Goal: Task Accomplishment & Management: Use online tool/utility

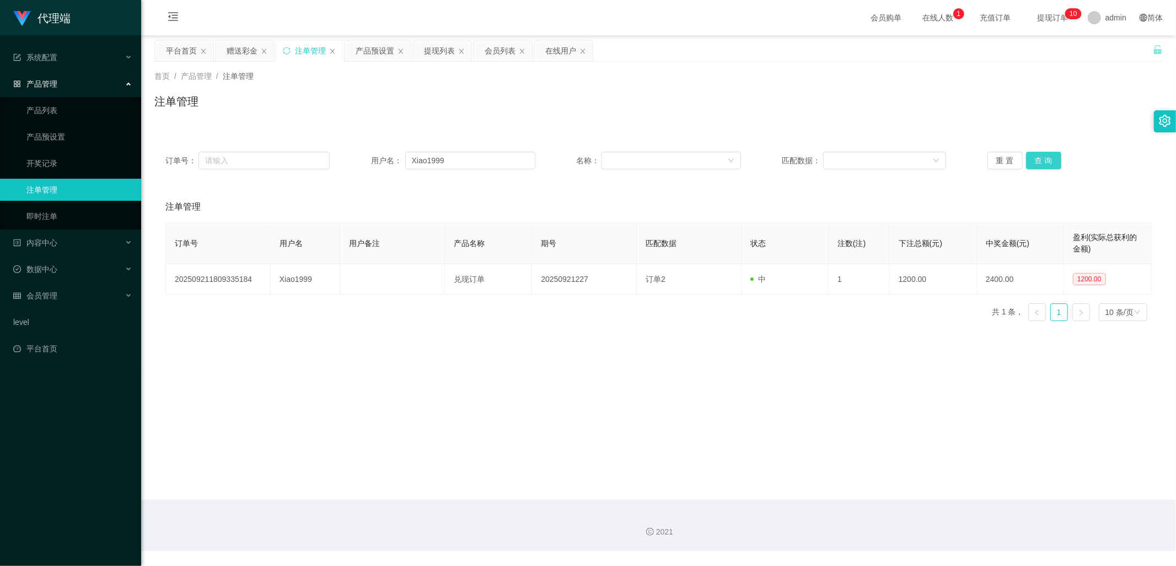
click at [1043, 158] on button "查 询" at bounding box center [1043, 161] width 35 height 18
click at [1040, 169] on button "查 询" at bounding box center [1043, 161] width 35 height 18
click at [244, 46] on div "赠送彩金" at bounding box center [242, 50] width 31 height 21
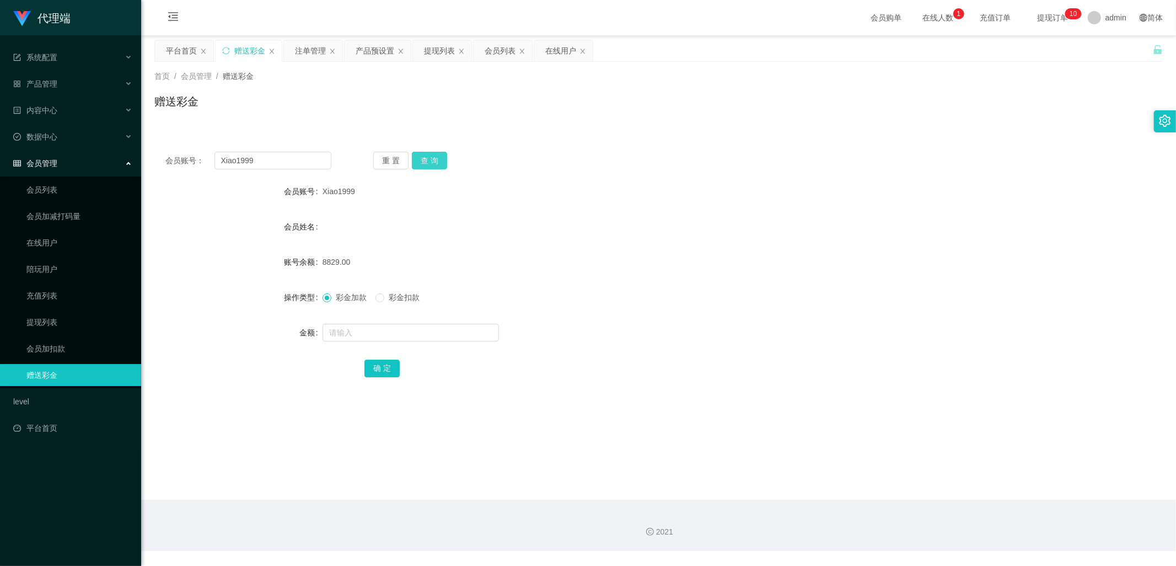
click at [433, 157] on button "查 询" at bounding box center [429, 161] width 35 height 18
click at [305, 51] on div "注单管理" at bounding box center [310, 50] width 31 height 21
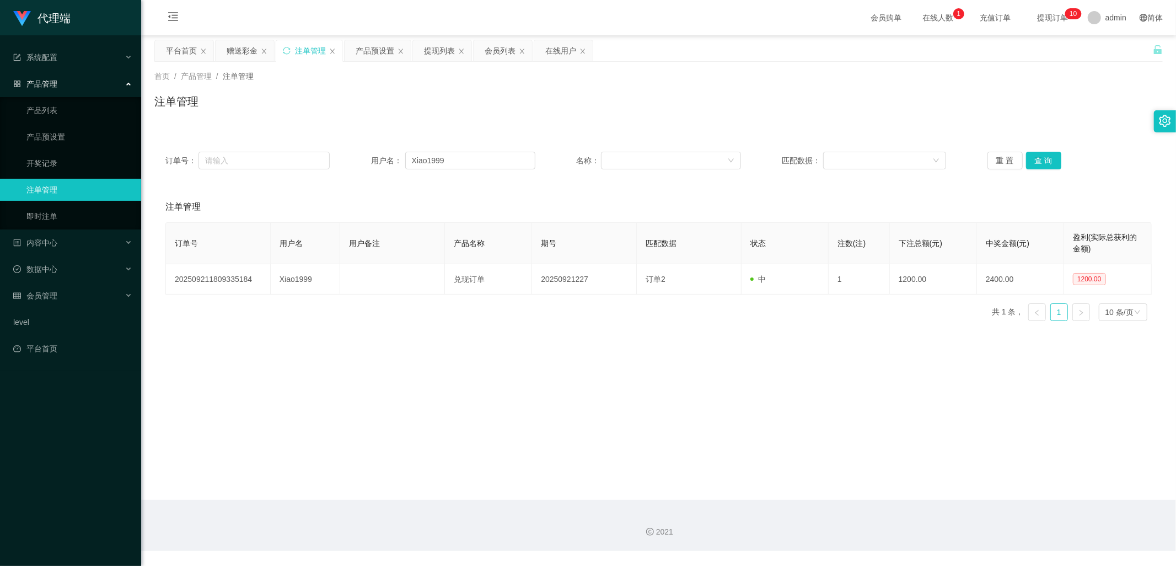
drag, startPoint x: 436, startPoint y: 56, endPoint x: 448, endPoint y: 89, distance: 35.4
click at [436, 56] on div "提现列表" at bounding box center [439, 50] width 31 height 21
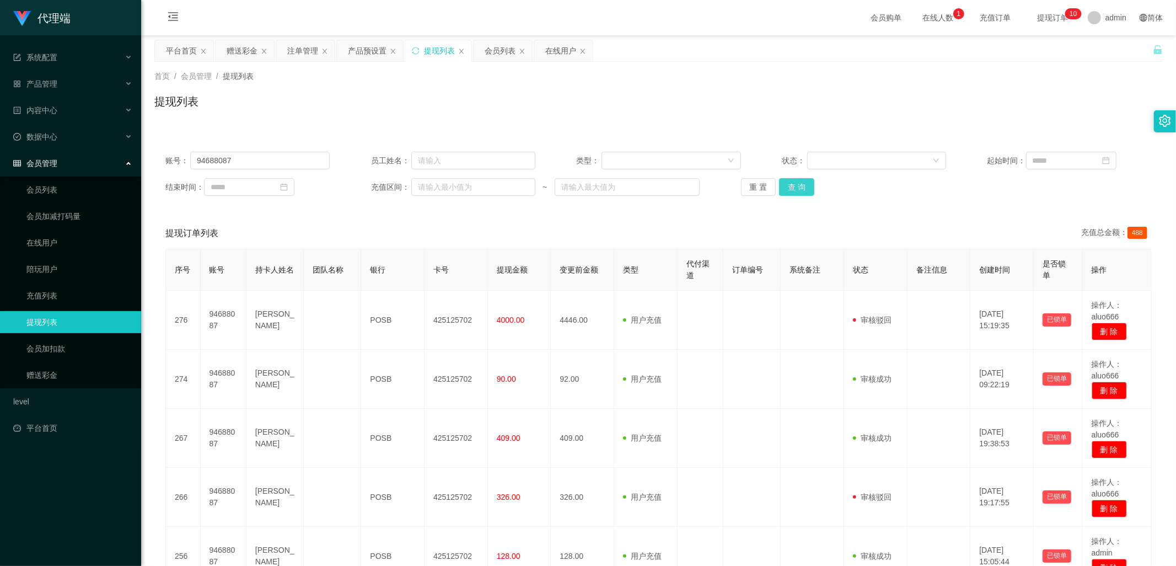
click at [796, 186] on button "查 询" at bounding box center [796, 187] width 35 height 18
click at [364, 53] on div "产品预设置" at bounding box center [367, 50] width 39 height 21
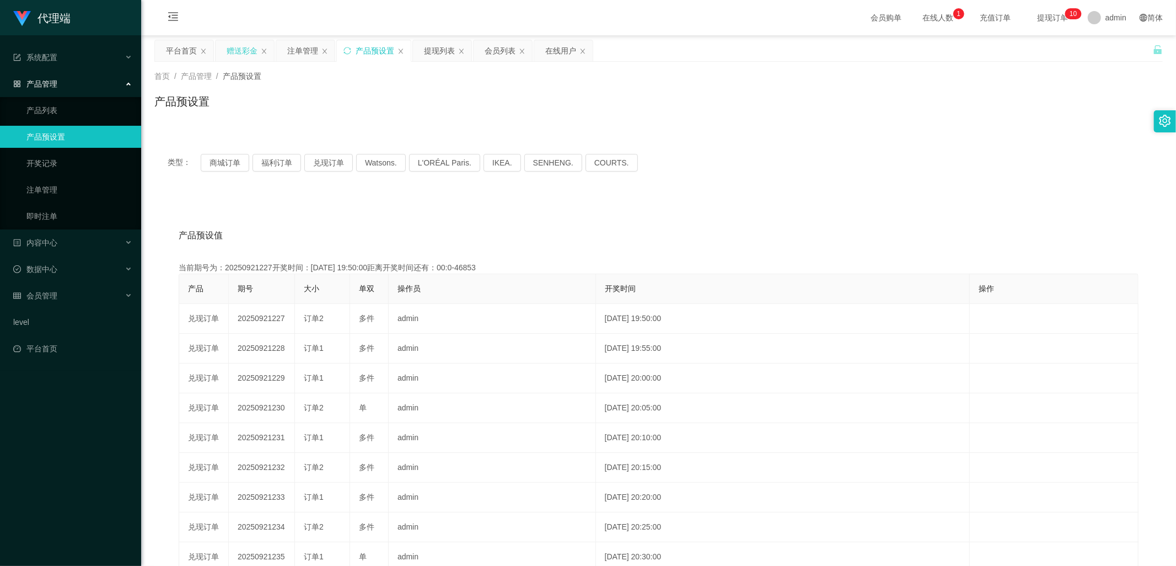
click at [244, 52] on div "赠送彩金" at bounding box center [242, 50] width 31 height 21
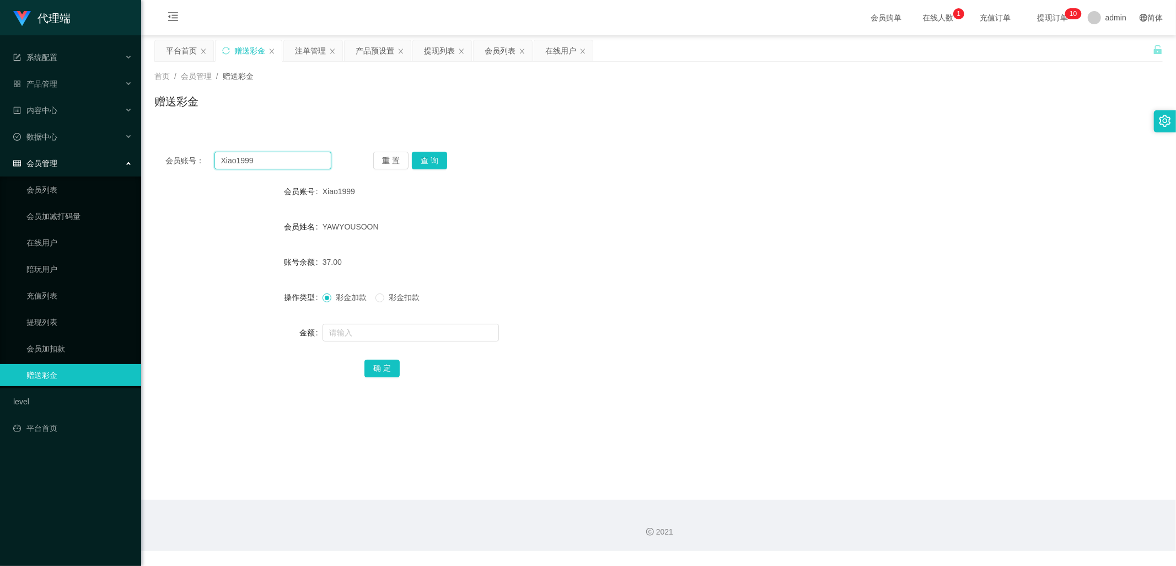
drag, startPoint x: 274, startPoint y: 164, endPoint x: 202, endPoint y: 151, distance: 72.8
click at [202, 152] on div "会员账号： Xiao1999" at bounding box center [248, 161] width 166 height 18
click at [312, 50] on div "注单管理" at bounding box center [310, 50] width 31 height 21
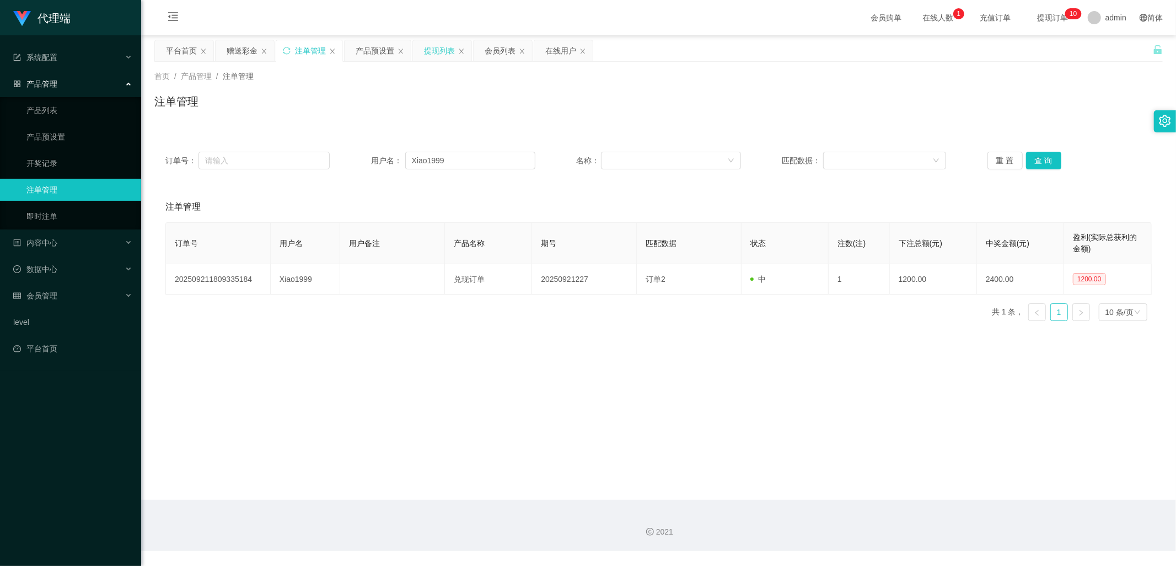
click at [425, 50] on div "提现列表" at bounding box center [439, 50] width 31 height 21
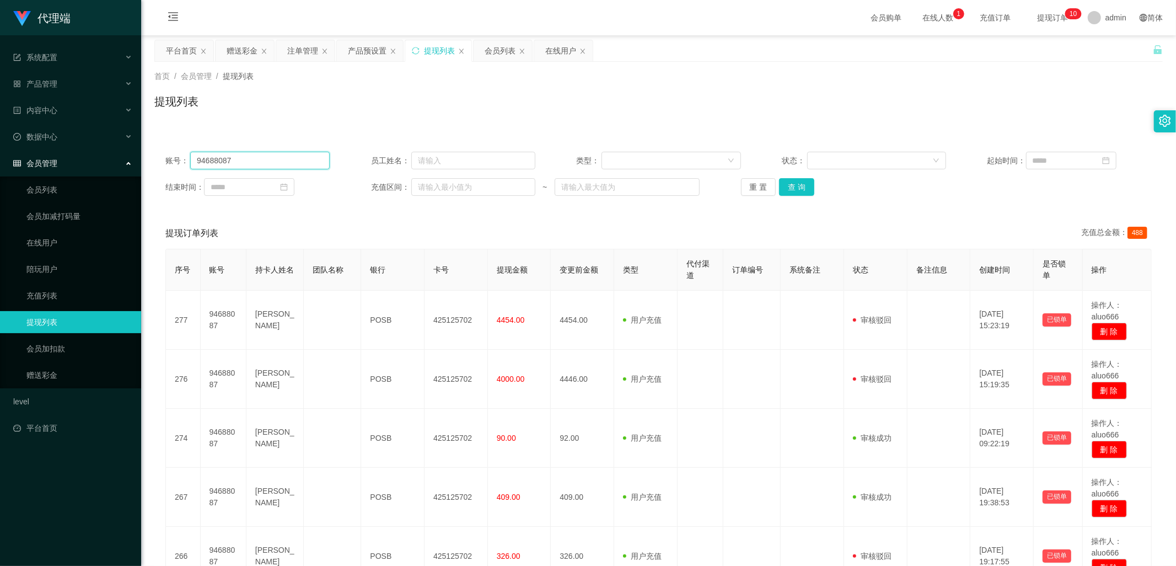
drag, startPoint x: 287, startPoint y: 156, endPoint x: 166, endPoint y: 142, distance: 122.2
click at [166, 142] on div "账号： 94688087 员工姓名： 类型： 状态： 起始时间： 结束时间： 充值区间： ~ 重 置 查 询" at bounding box center [658, 174] width 1009 height 66
paste input "Xiao1999"
click at [301, 159] on input "Xiao1999" at bounding box center [260, 161] width 140 height 18
type input "Xiao1999"
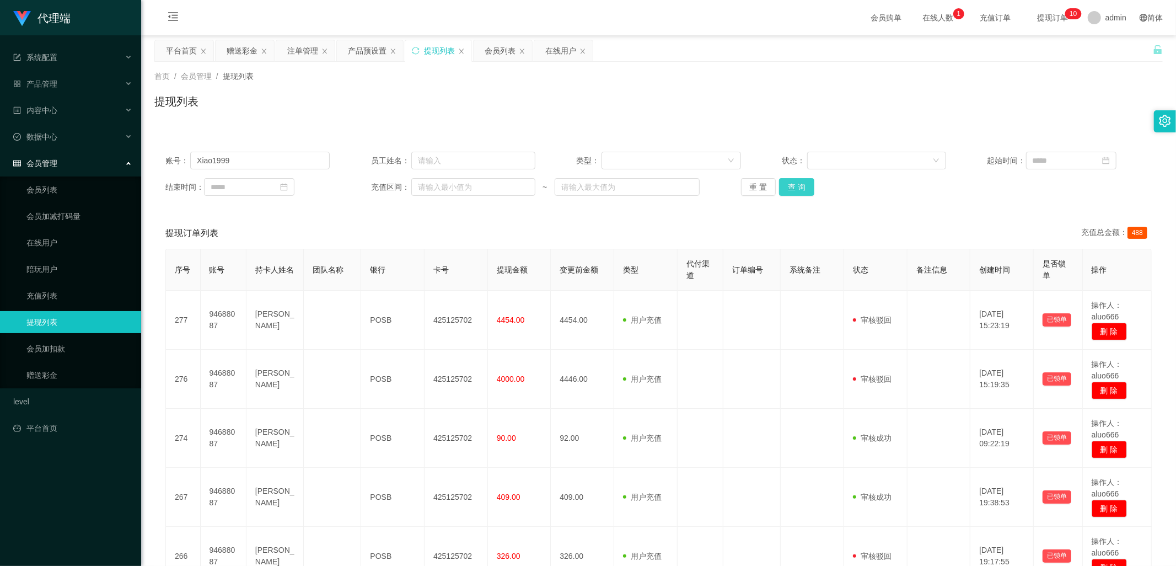
click at [792, 184] on button "查 询" at bounding box center [796, 187] width 35 height 18
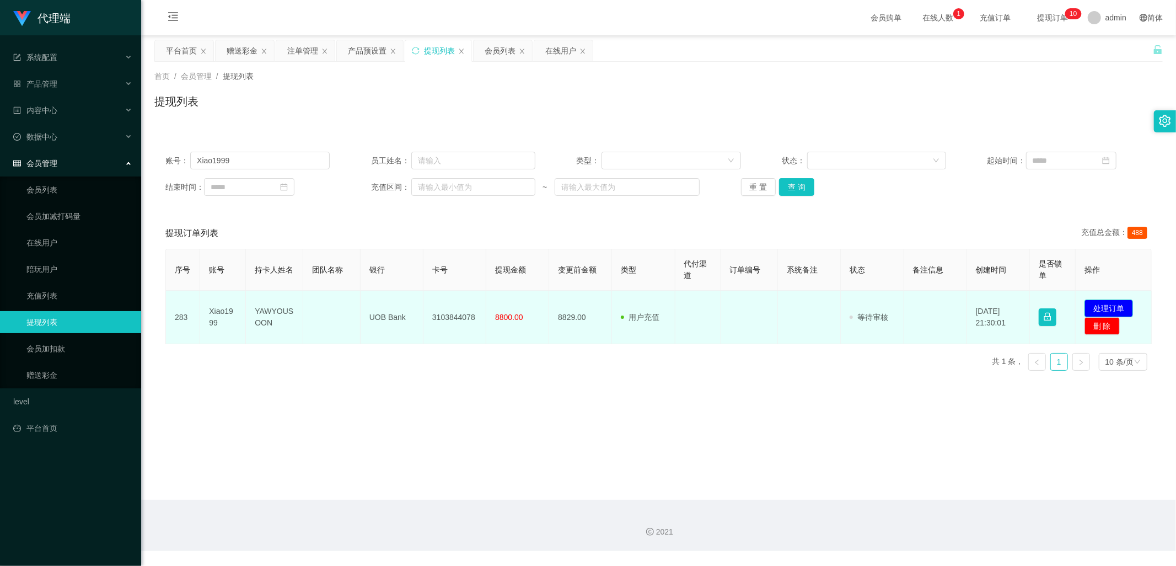
click at [1107, 307] on button "处理订单" at bounding box center [1109, 308] width 49 height 18
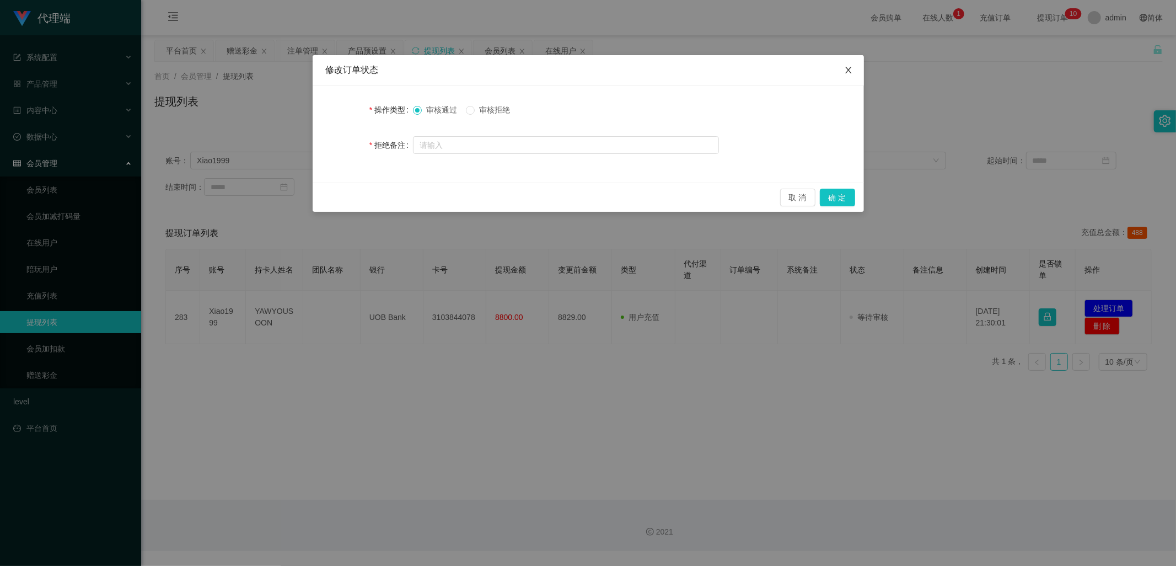
click at [851, 73] on icon "图标: close" at bounding box center [848, 70] width 9 height 9
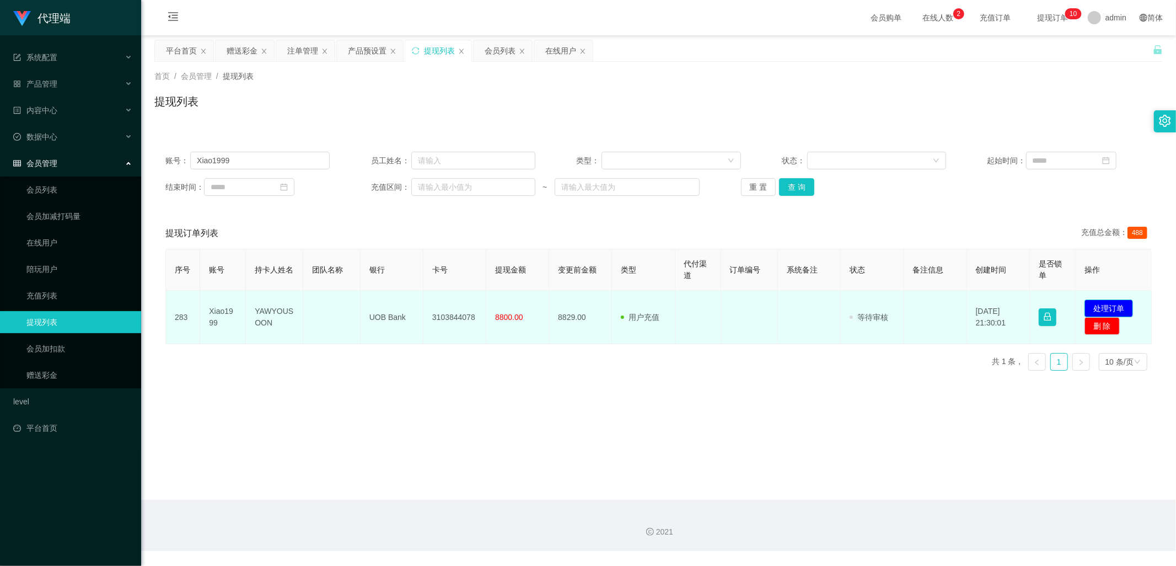
click at [1101, 306] on button "处理订单" at bounding box center [1109, 308] width 49 height 18
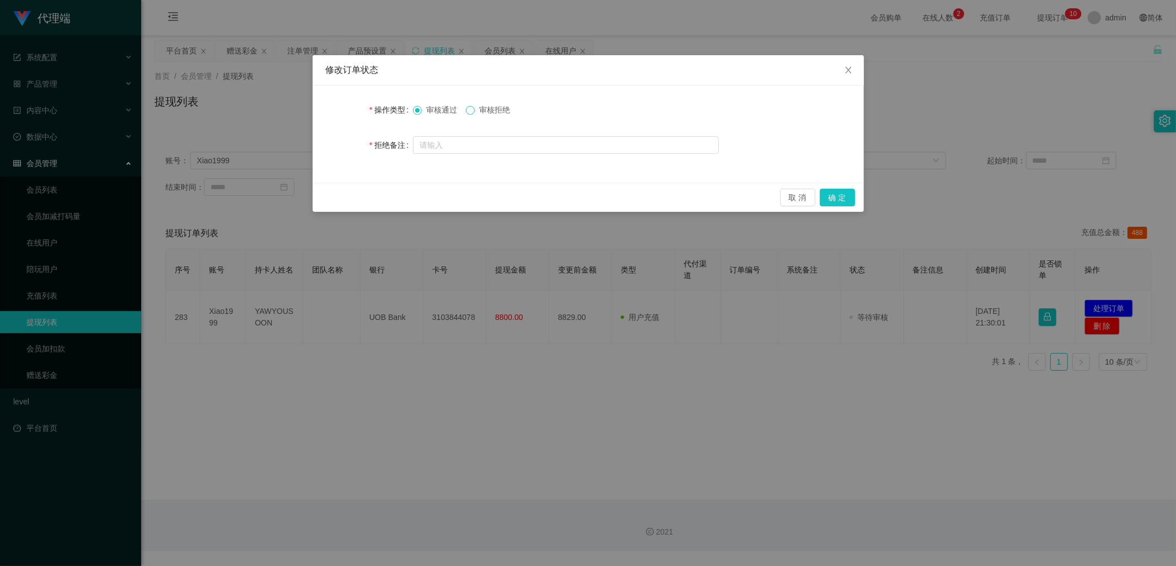
click at [475, 108] on span at bounding box center [470, 110] width 9 height 9
click at [460, 142] on input "text" at bounding box center [566, 145] width 306 height 18
paste input "尊敬的用户："
click at [489, 146] on input "尊敬的用户：由于您现在数据混乱，现在无法提现，请联系相关人员处理，谢谢。" at bounding box center [566, 146] width 306 height 18
click at [624, 144] on input "尊敬的用户：由于您操作错误导致数据混乱，现在无法提现，请联系相关人员处理，谢谢。" at bounding box center [566, 146] width 306 height 18
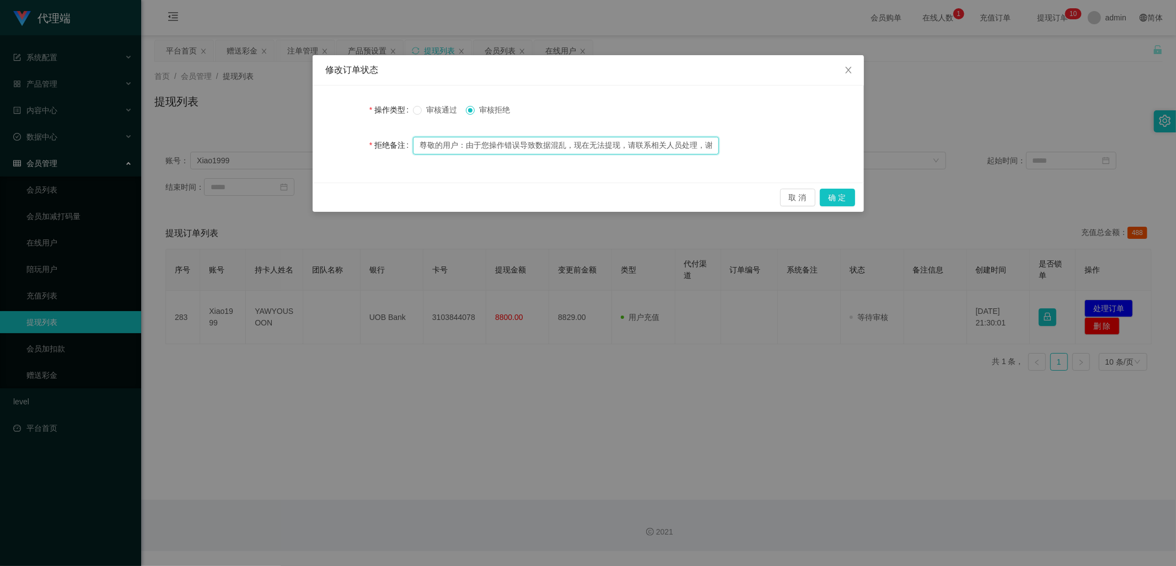
click at [623, 142] on input "尊敬的用户：由于您操作错误导致数据混乱，现在无法提现，请联系相关人员处理，谢谢。" at bounding box center [566, 146] width 306 height 18
type input "尊敬的用户：由于您操作错误导致数据混乱，现在无法提现，请联系相关人员处理，谢谢。"
click at [839, 196] on button "确 定" at bounding box center [837, 198] width 35 height 18
